Goal: Information Seeking & Learning: Learn about a topic

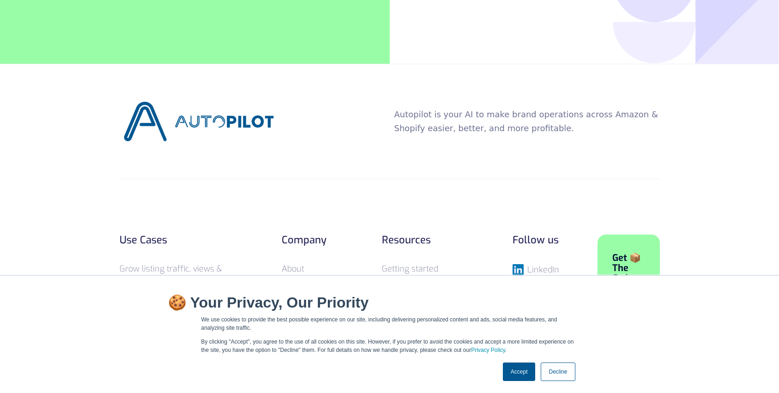
scroll to position [3619, 0]
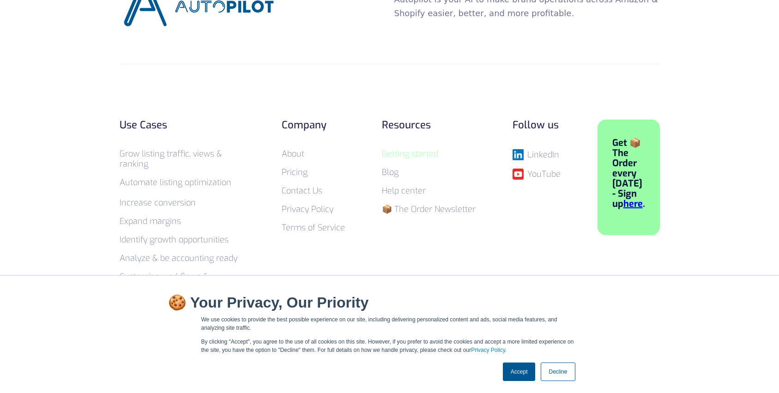
click at [420, 148] on link "Getting started" at bounding box center [410, 153] width 56 height 11
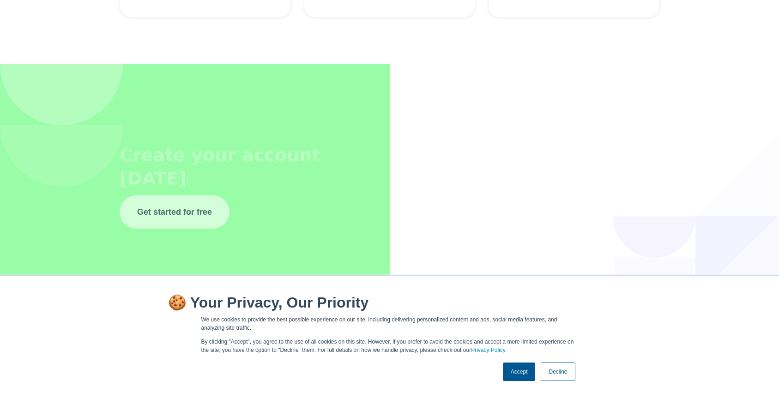
scroll to position [3559, 0]
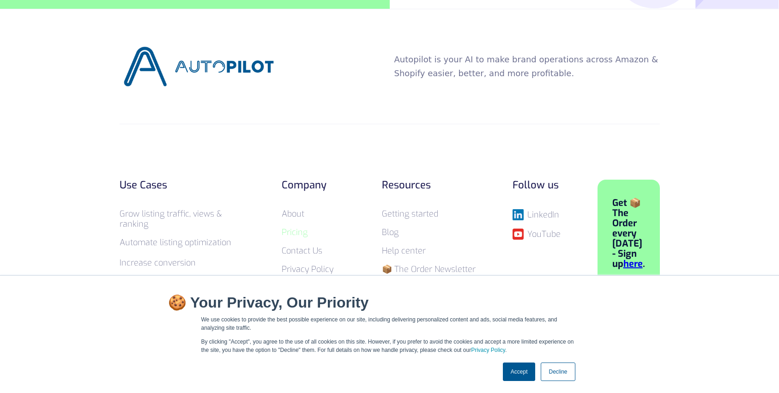
click at [292, 227] on link "Pricing" at bounding box center [295, 232] width 26 height 11
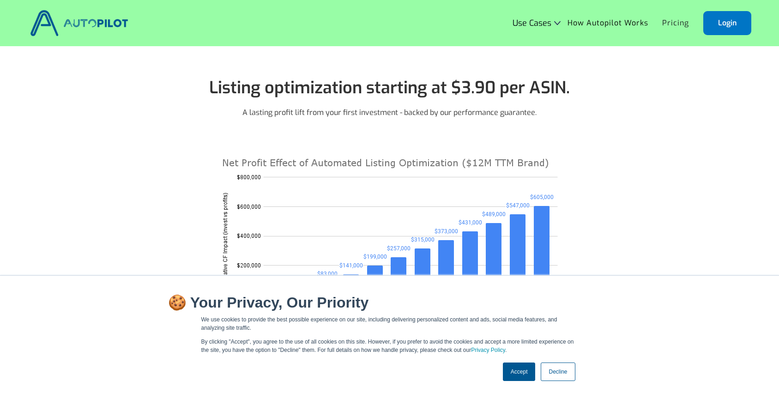
drag, startPoint x: 605, startPoint y: 24, endPoint x: 594, endPoint y: 39, distance: 18.8
click at [605, 24] on link "How Autopilot Works" at bounding box center [607, 23] width 95 height 18
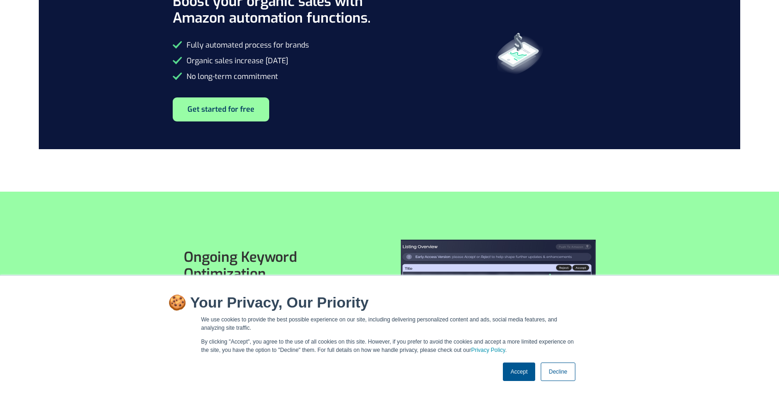
scroll to position [532, 0]
